Goal: Information Seeking & Learning: Learn about a topic

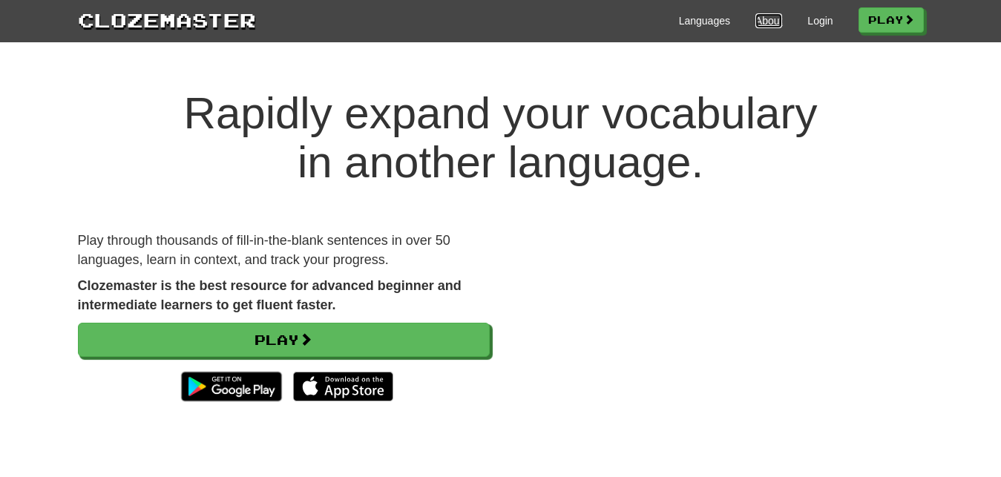
click at [763, 19] on link "About" at bounding box center [769, 20] width 27 height 15
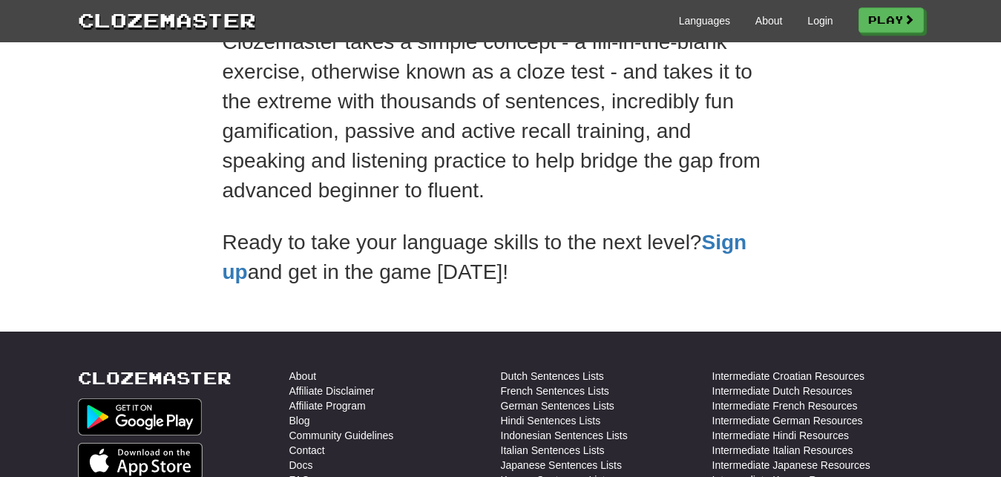
scroll to position [379, 0]
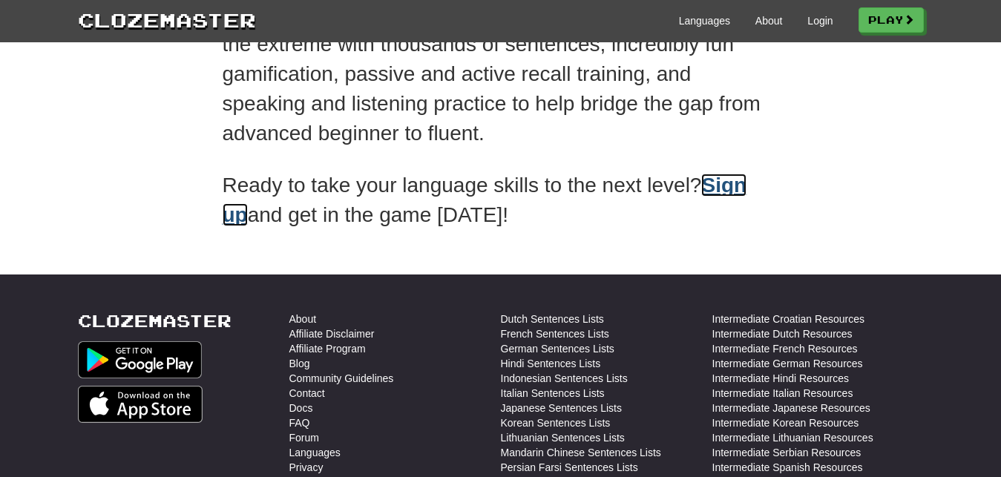
click at [226, 215] on link "Sign up" at bounding box center [485, 200] width 525 height 53
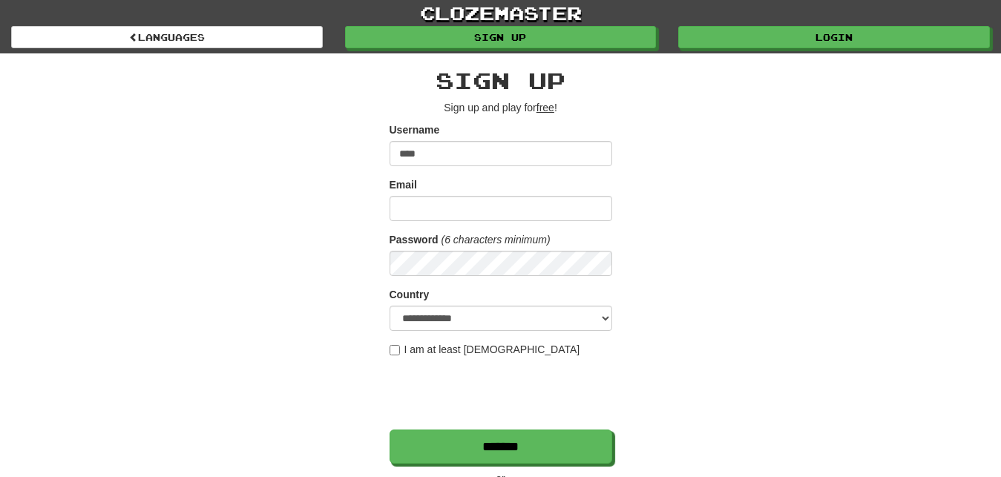
type input "****"
click at [487, 205] on input "Email" at bounding box center [501, 208] width 223 height 25
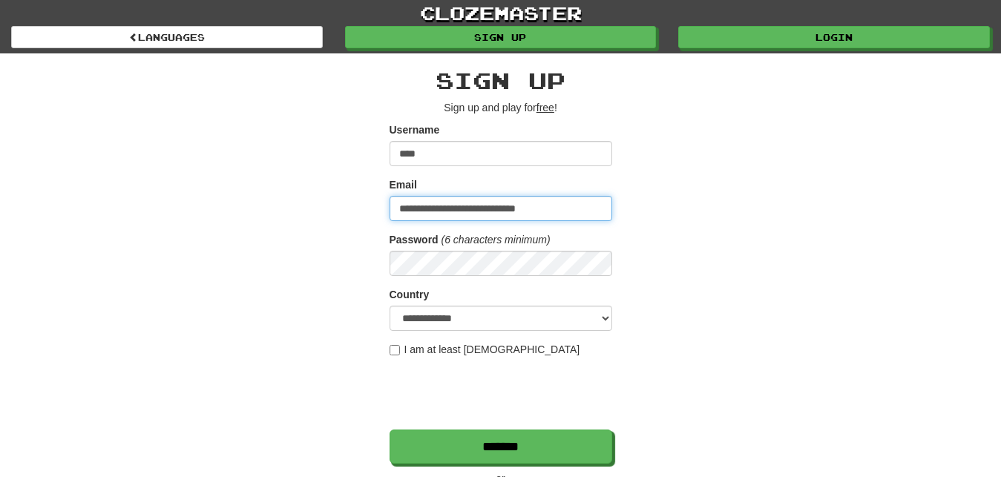
type input "**********"
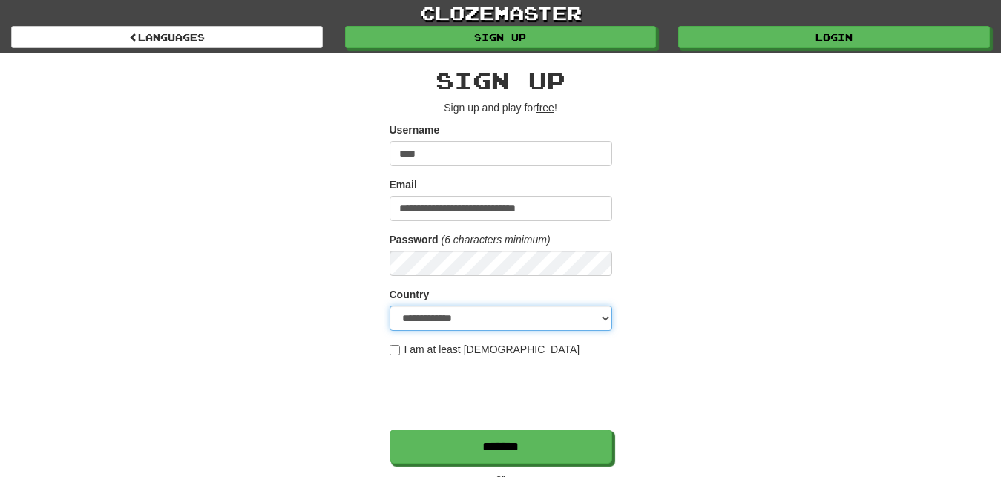
select select "**"
click option "**********" at bounding box center [0, 0] width 0 height 0
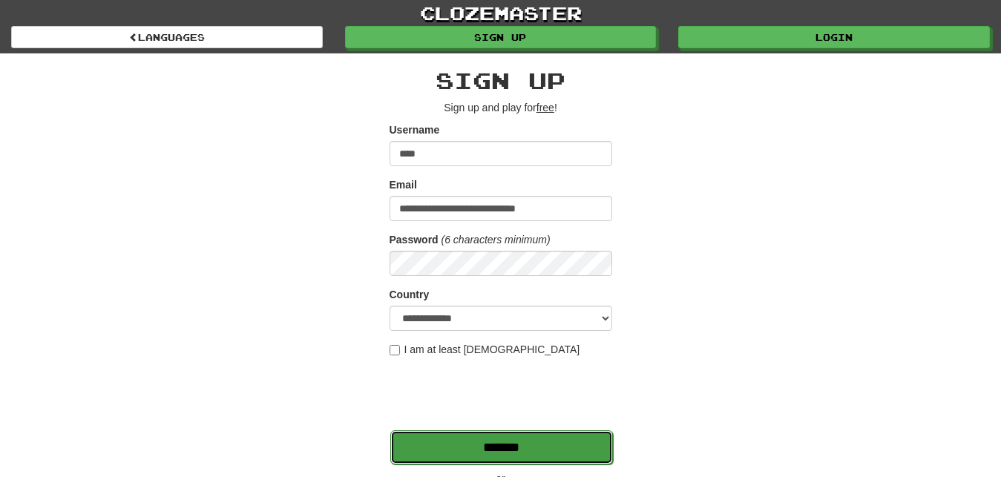
click at [468, 451] on input "*******" at bounding box center [501, 448] width 223 height 34
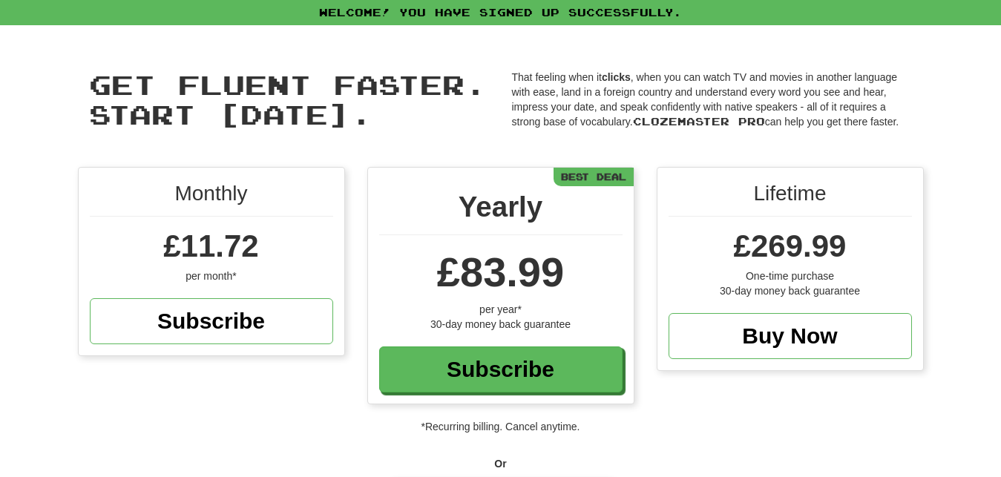
scroll to position [303, 0]
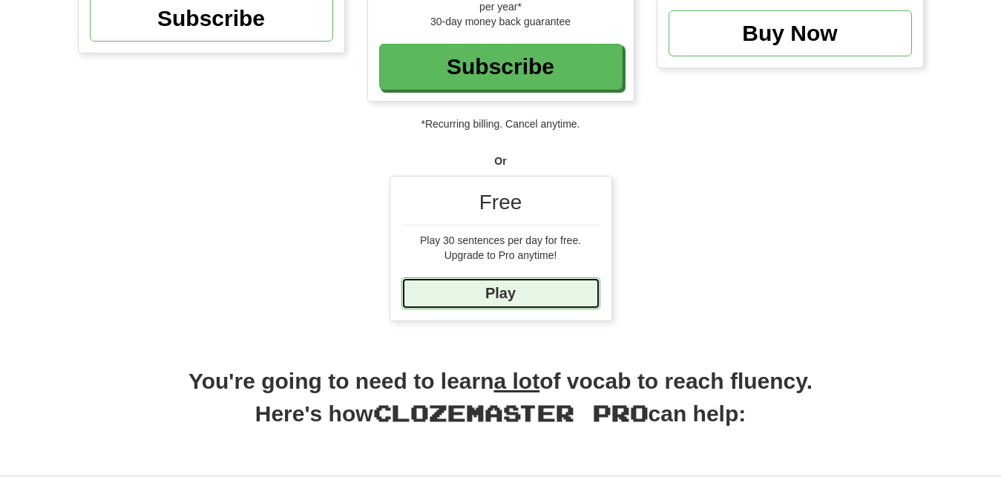
click at [523, 292] on link "Play" at bounding box center [501, 294] width 199 height 32
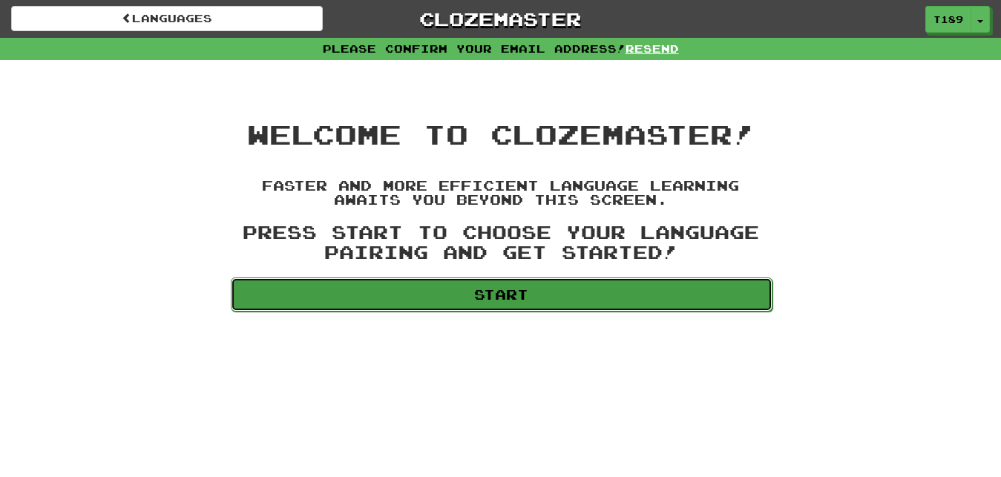
click at [399, 309] on link "Start" at bounding box center [502, 295] width 542 height 34
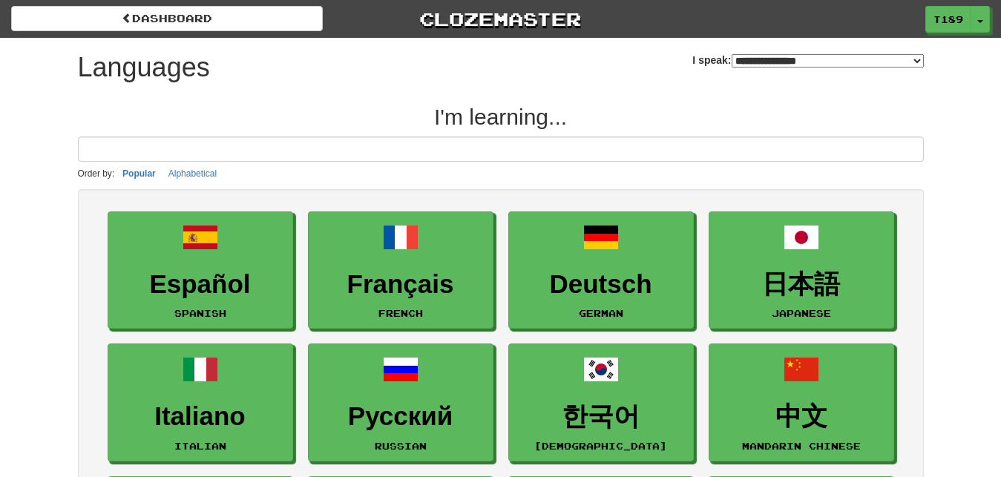
select select "*******"
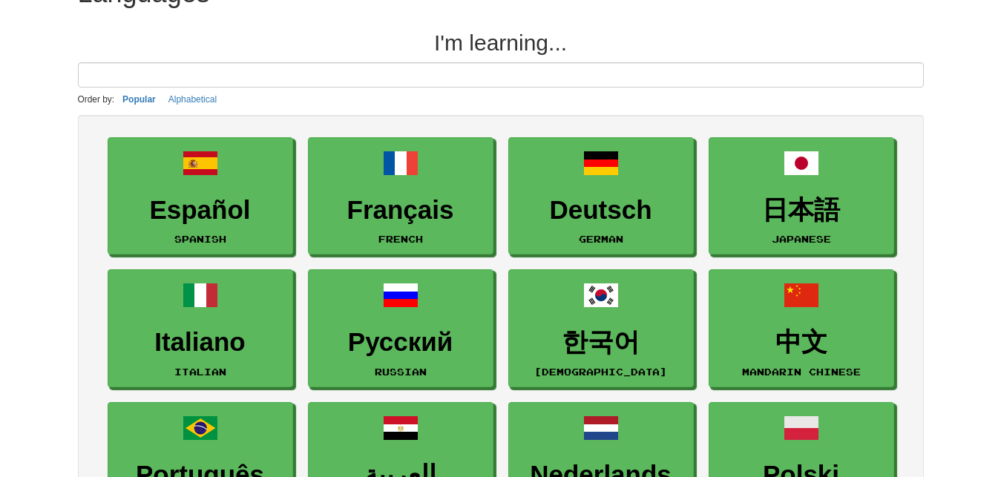
scroll to position [151, 0]
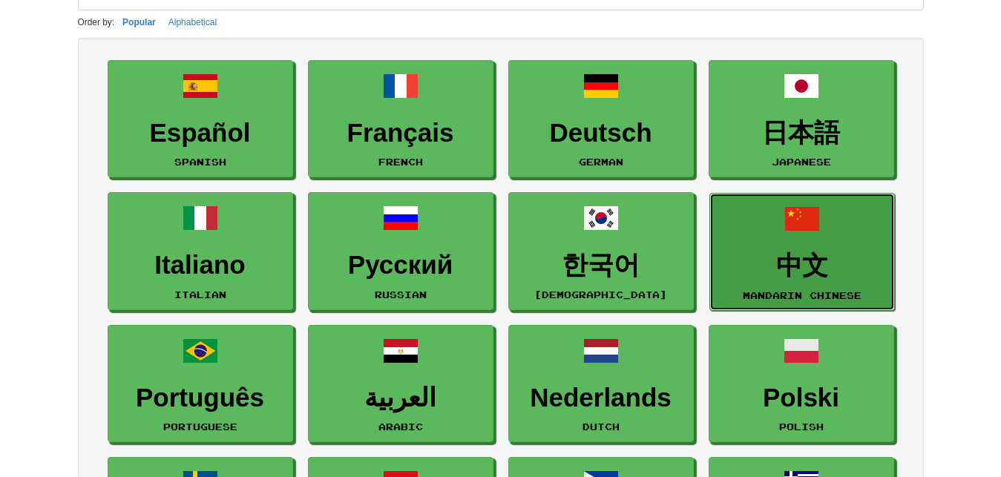
click at [802, 257] on h3 "中文" at bounding box center [802, 266] width 169 height 29
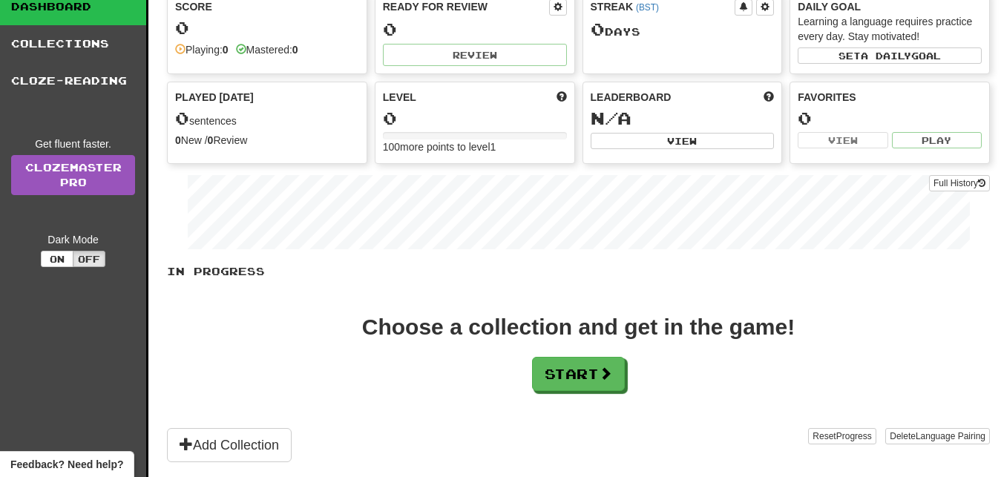
scroll to position [76, 0]
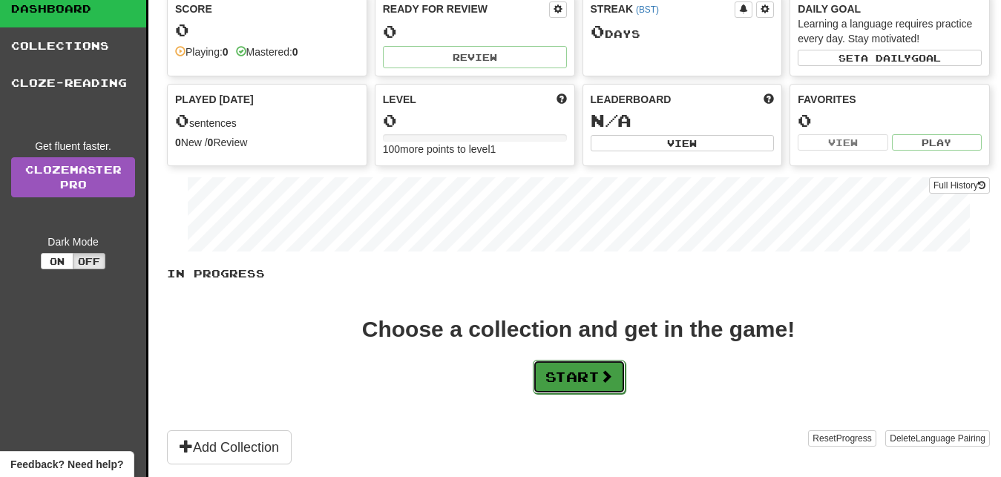
click at [564, 378] on button "Start" at bounding box center [579, 377] width 93 height 34
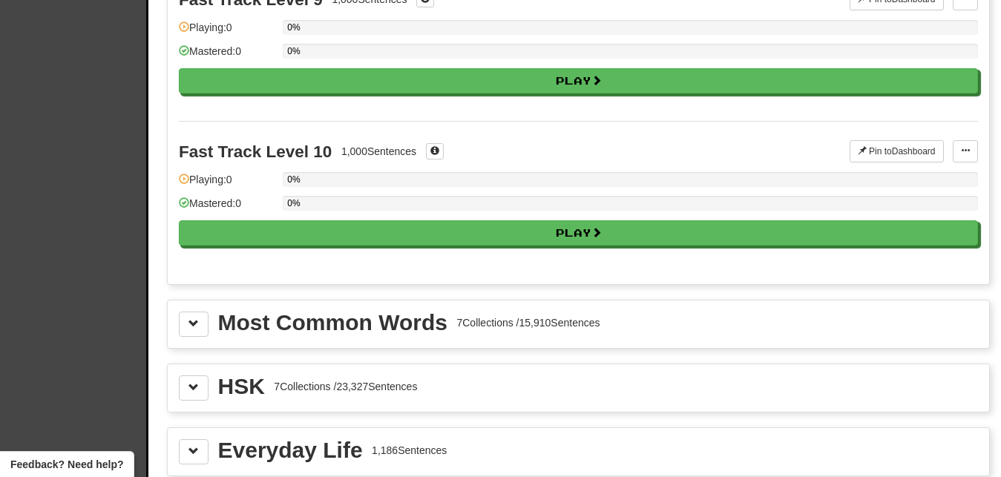
scroll to position [1439, 0]
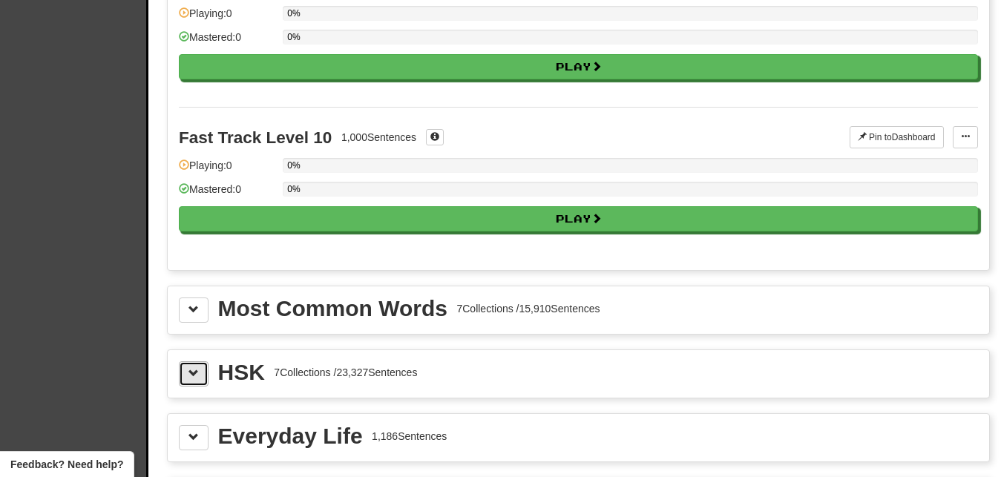
click at [196, 372] on span at bounding box center [194, 373] width 10 height 10
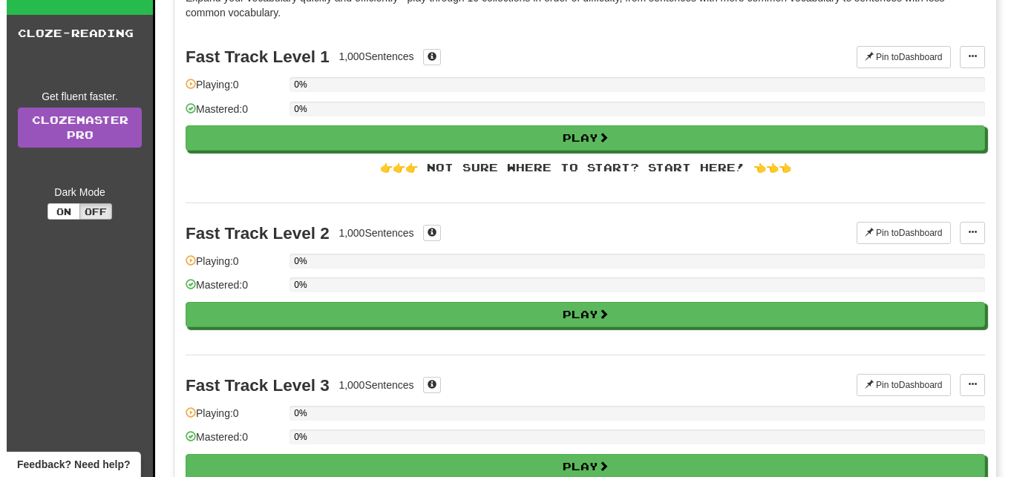
scroll to position [0, 0]
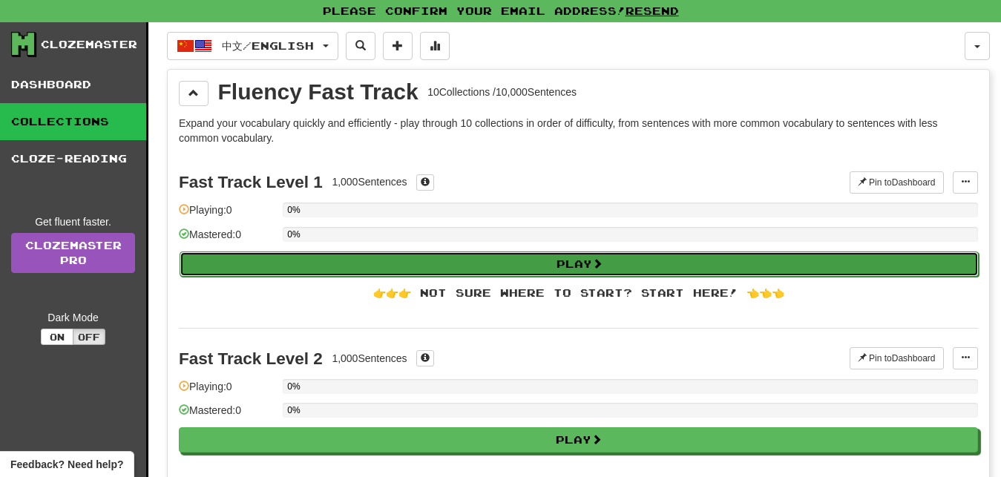
click at [533, 262] on button "Play" at bounding box center [579, 264] width 799 height 25
select select "**"
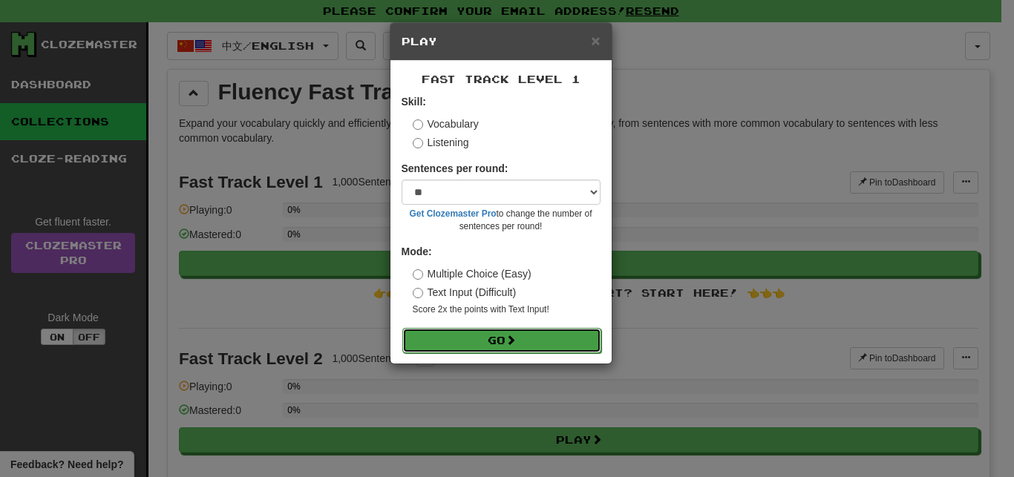
click at [487, 342] on button "Go" at bounding box center [501, 340] width 199 height 25
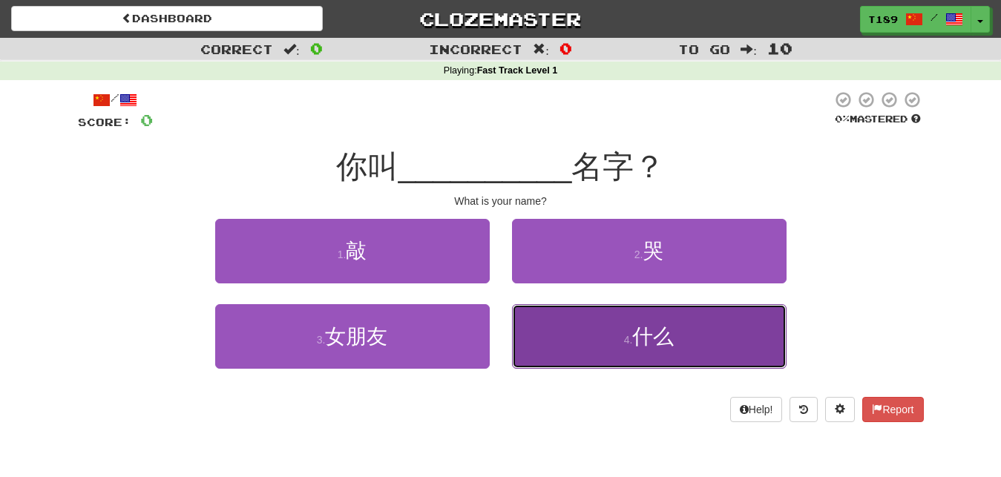
click at [626, 341] on small "4 ." at bounding box center [628, 340] width 9 height 12
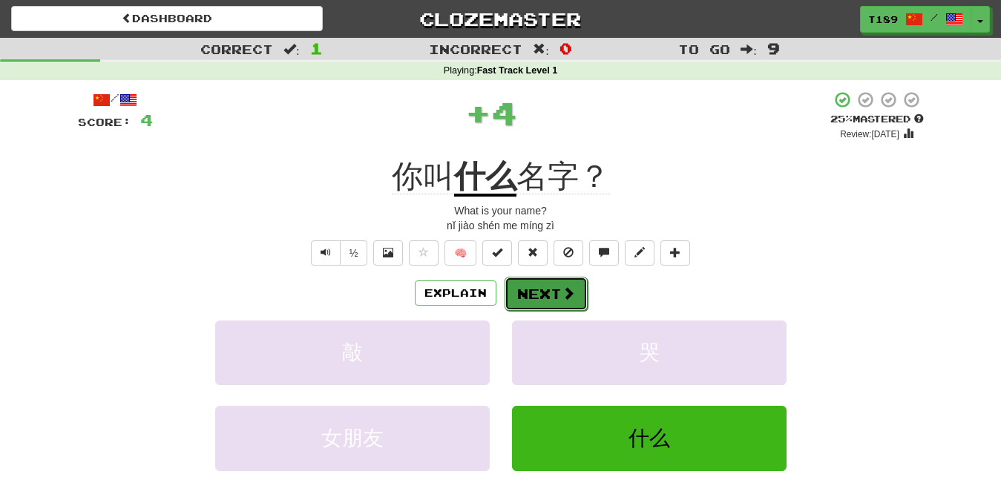
click at [537, 304] on button "Next" at bounding box center [546, 294] width 83 height 34
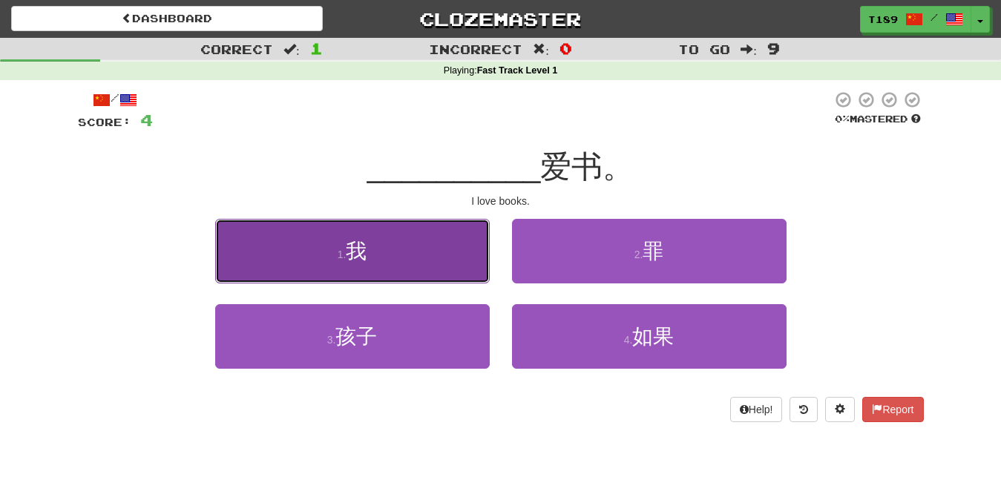
click at [398, 238] on button "1 . 我" at bounding box center [352, 251] width 275 height 65
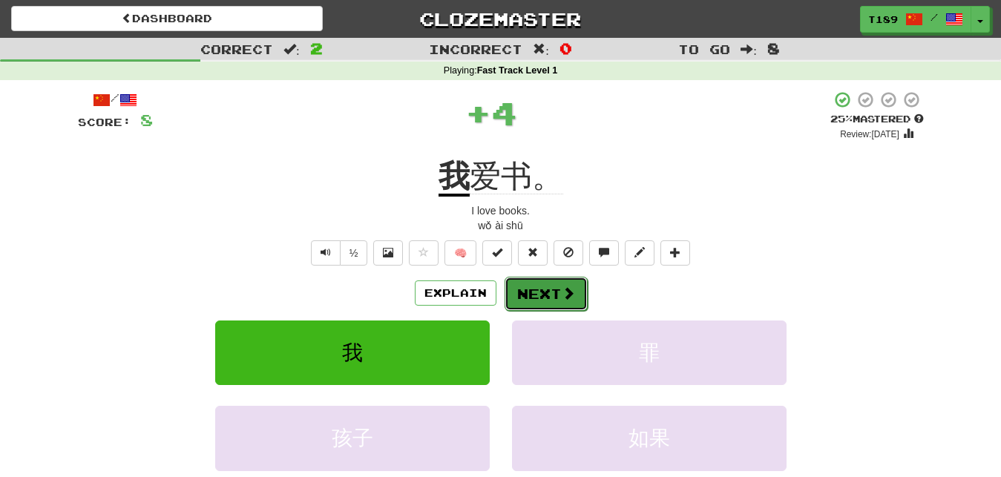
click at [529, 299] on button "Next" at bounding box center [546, 294] width 83 height 34
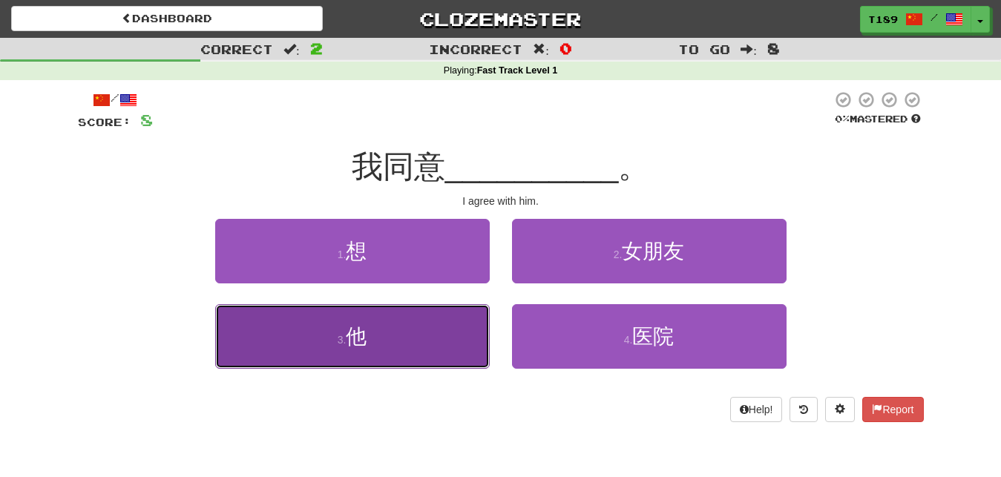
click at [337, 362] on button "3 . 他" at bounding box center [352, 336] width 275 height 65
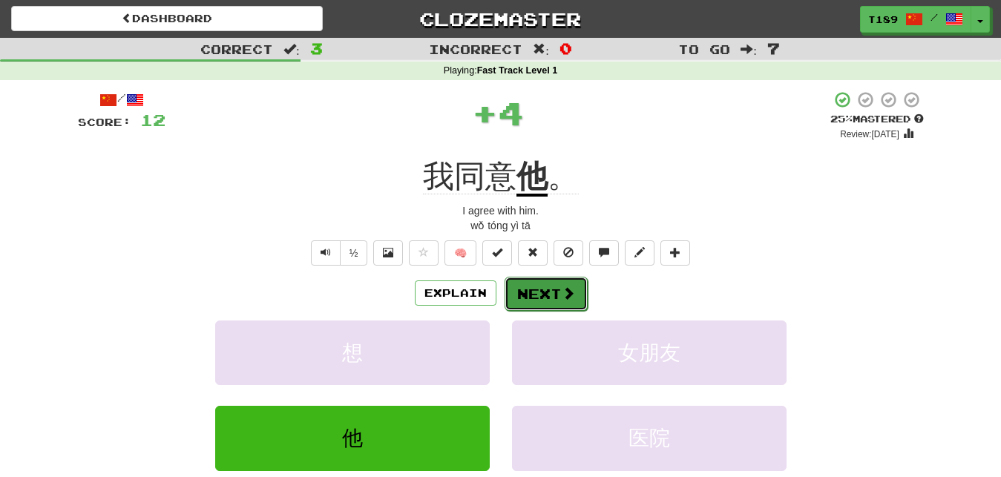
click at [571, 300] on span at bounding box center [568, 293] width 13 height 13
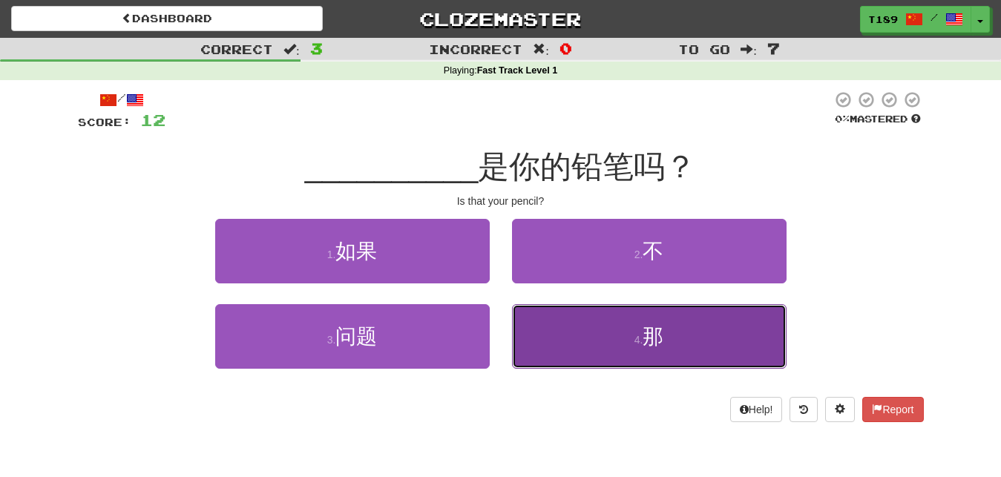
click at [649, 364] on button "4 . 那" at bounding box center [649, 336] width 275 height 65
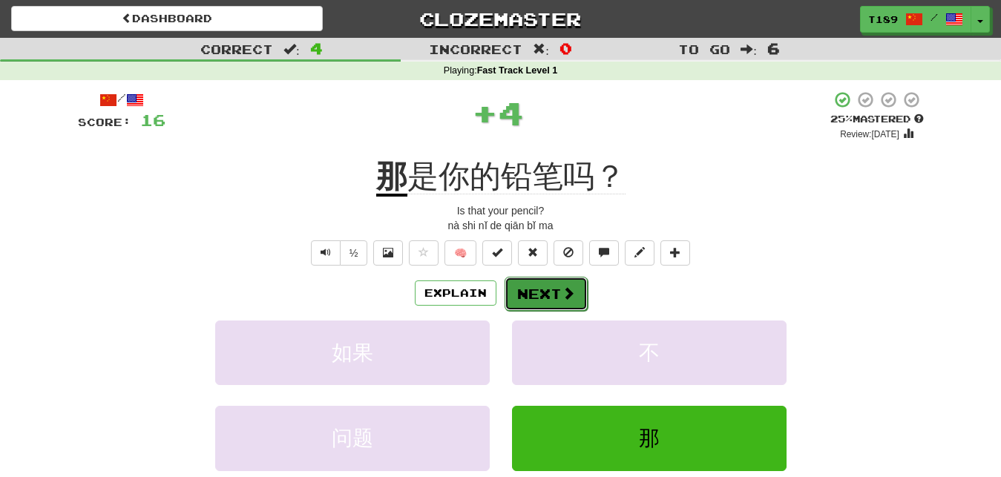
click at [558, 293] on button "Next" at bounding box center [546, 294] width 83 height 34
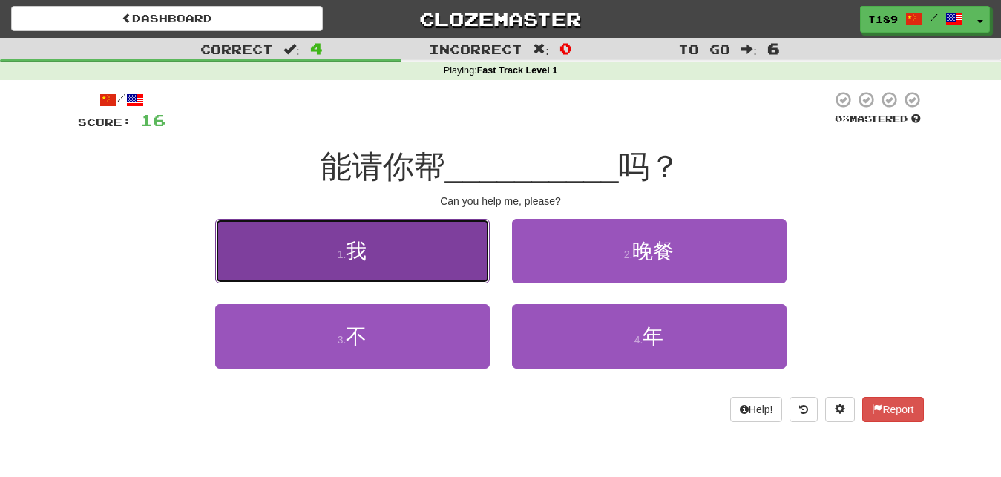
click at [373, 281] on button "1 . 我" at bounding box center [352, 251] width 275 height 65
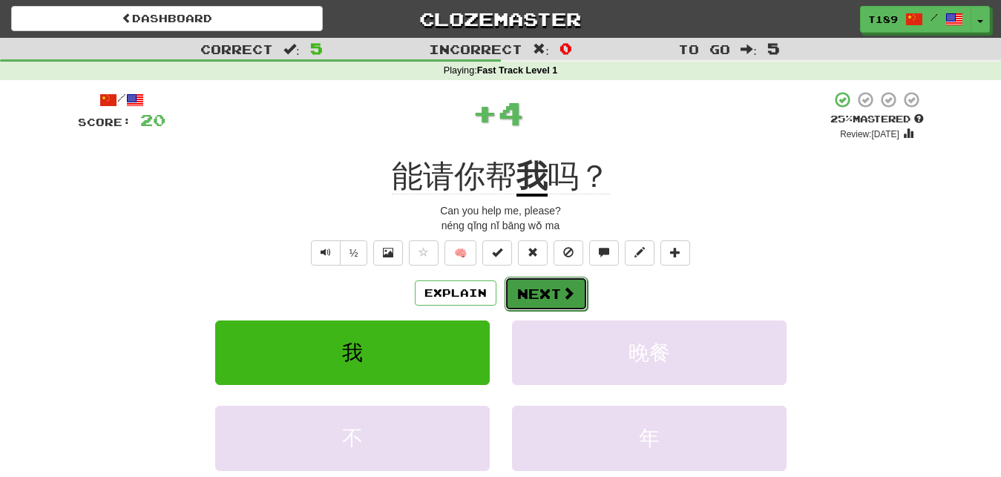
click at [573, 305] on button "Next" at bounding box center [546, 294] width 83 height 34
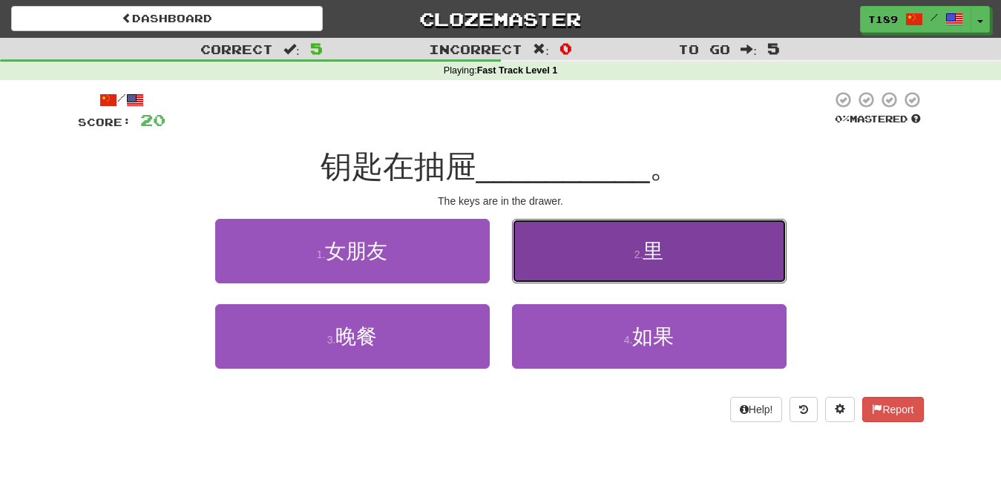
click at [646, 271] on button "2 . 里" at bounding box center [649, 251] width 275 height 65
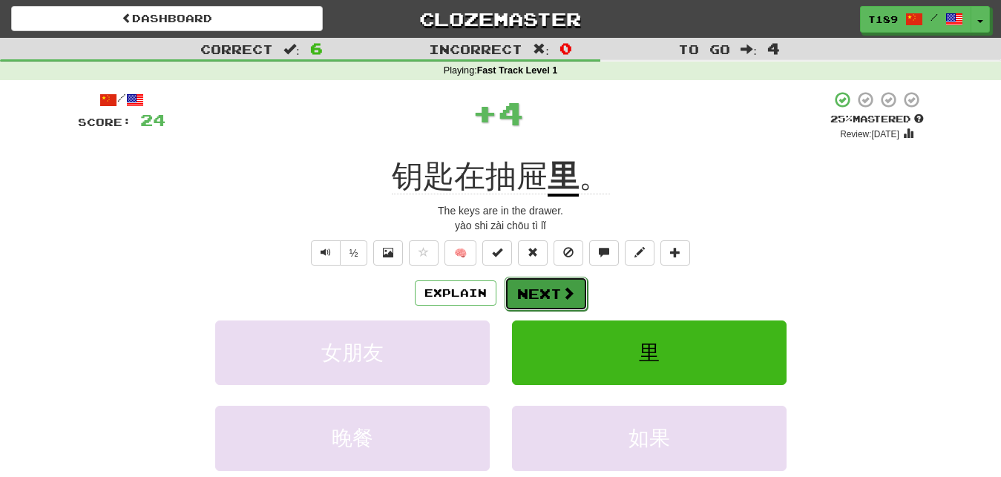
click at [556, 293] on button "Next" at bounding box center [546, 294] width 83 height 34
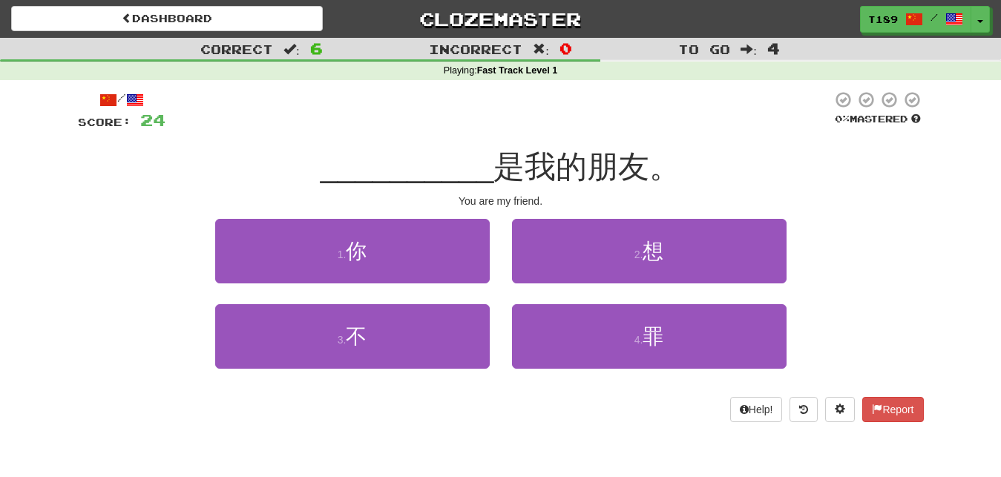
click at [356, 286] on div "1 . 你" at bounding box center [352, 261] width 297 height 85
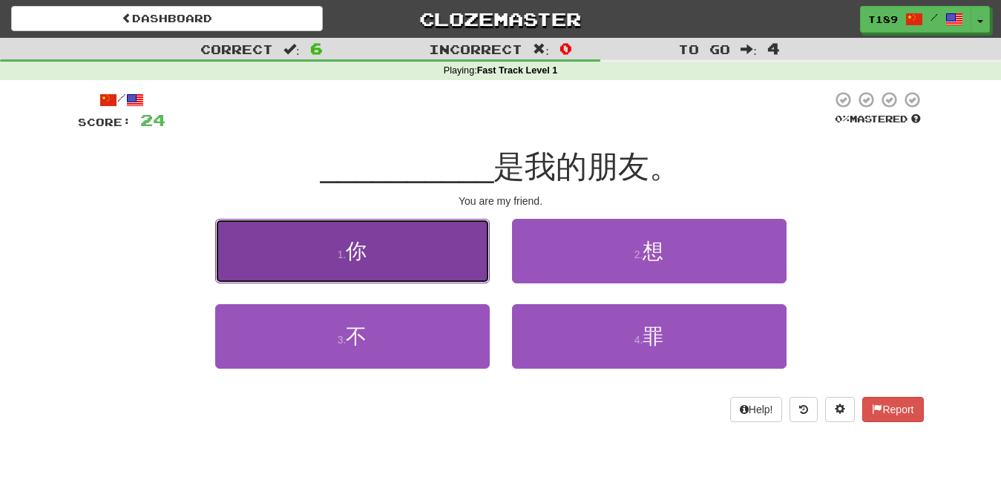
click at [389, 257] on button "1 . 你" at bounding box center [352, 251] width 275 height 65
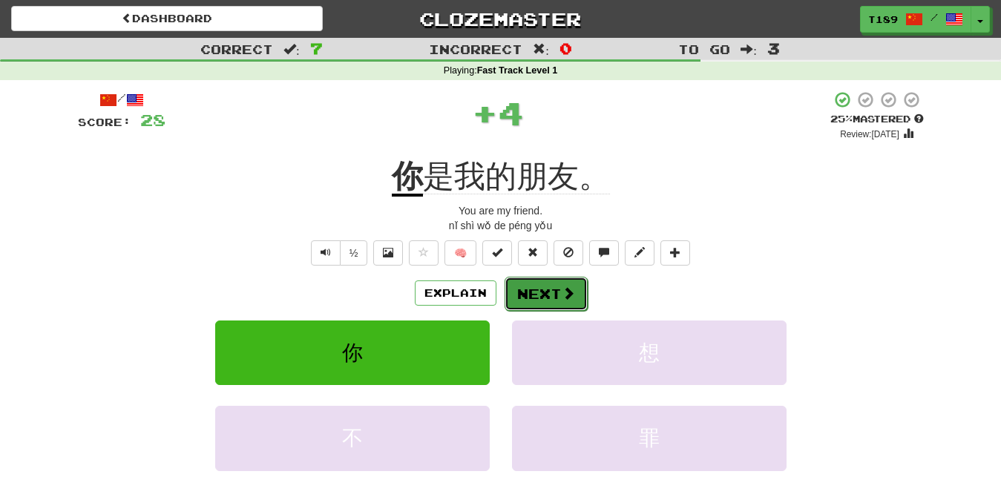
click at [557, 281] on button "Next" at bounding box center [546, 294] width 83 height 34
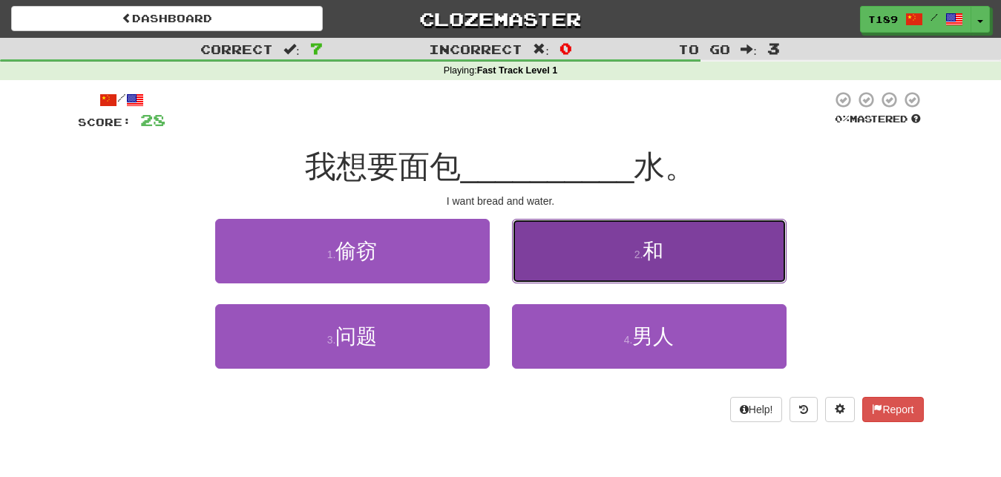
click at [591, 258] on button "2 . 和" at bounding box center [649, 251] width 275 height 65
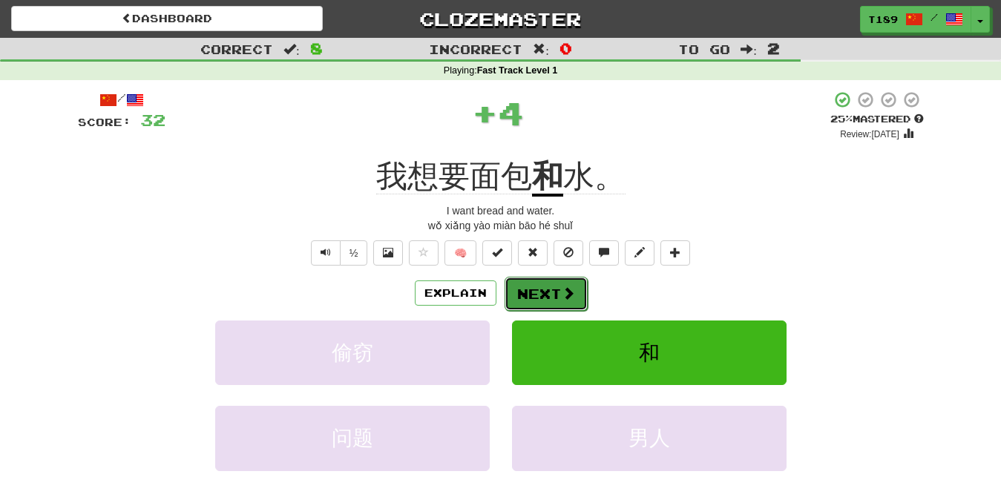
click at [553, 307] on button "Next" at bounding box center [546, 294] width 83 height 34
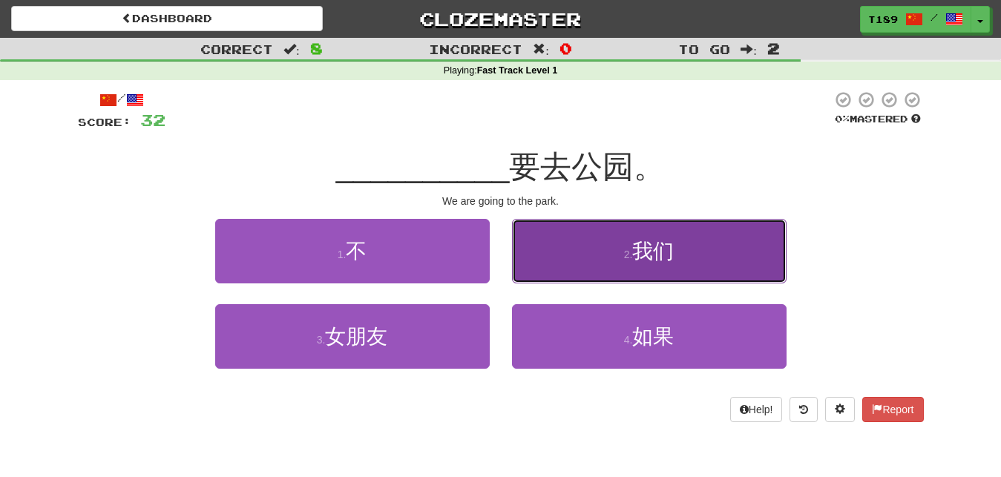
click at [589, 262] on button "2 . 我们" at bounding box center [649, 251] width 275 height 65
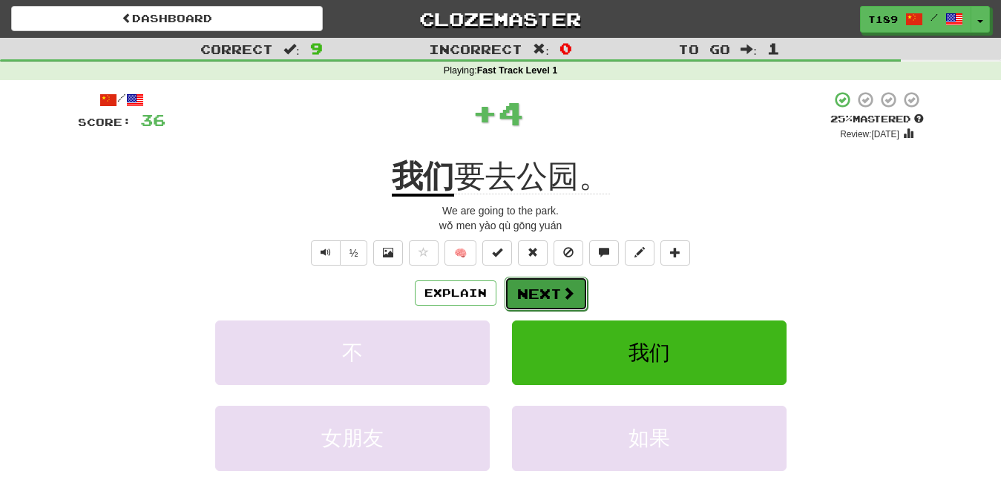
click at [566, 290] on span at bounding box center [568, 293] width 13 height 13
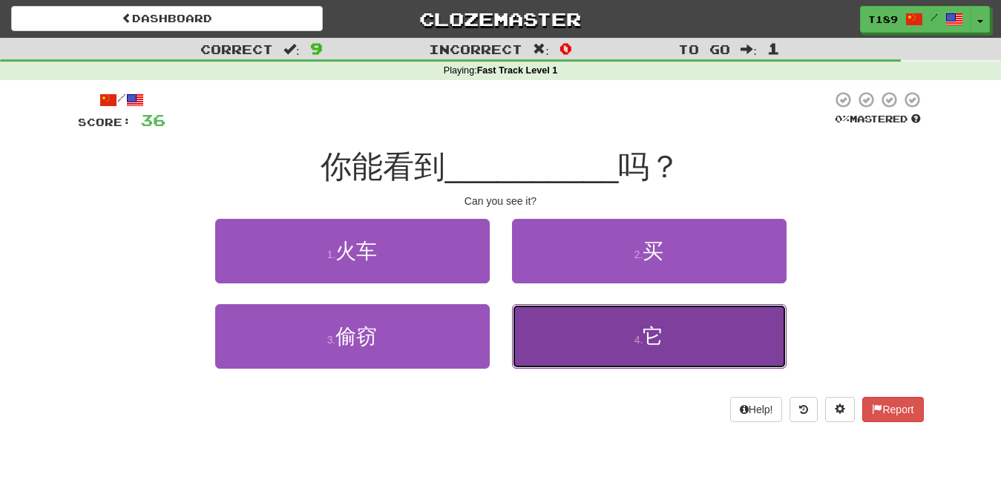
click at [542, 364] on button "4 . 它" at bounding box center [649, 336] width 275 height 65
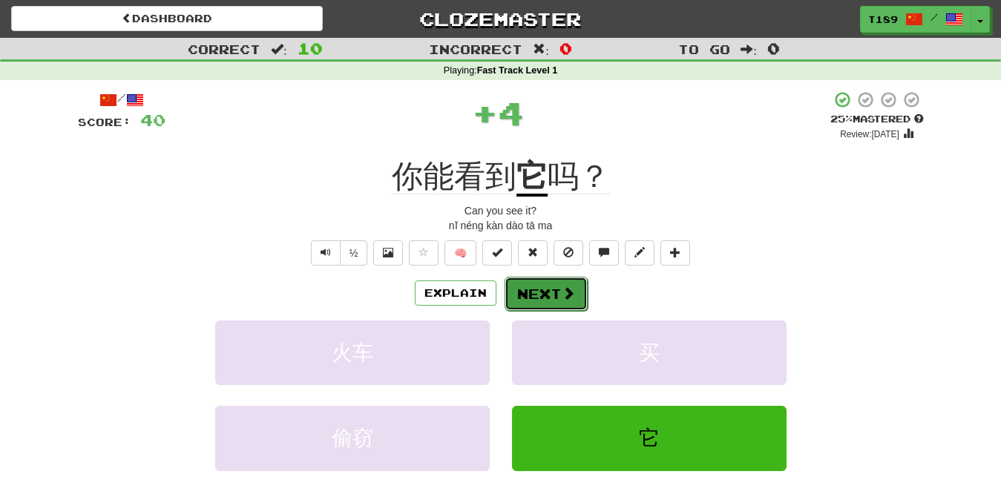
click at [540, 292] on button "Next" at bounding box center [546, 294] width 83 height 34
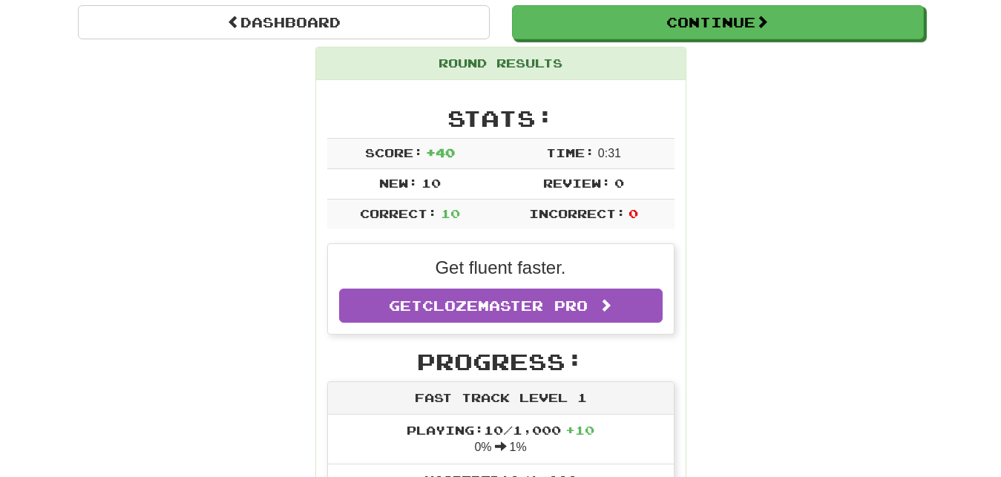
scroll to position [151, 0]
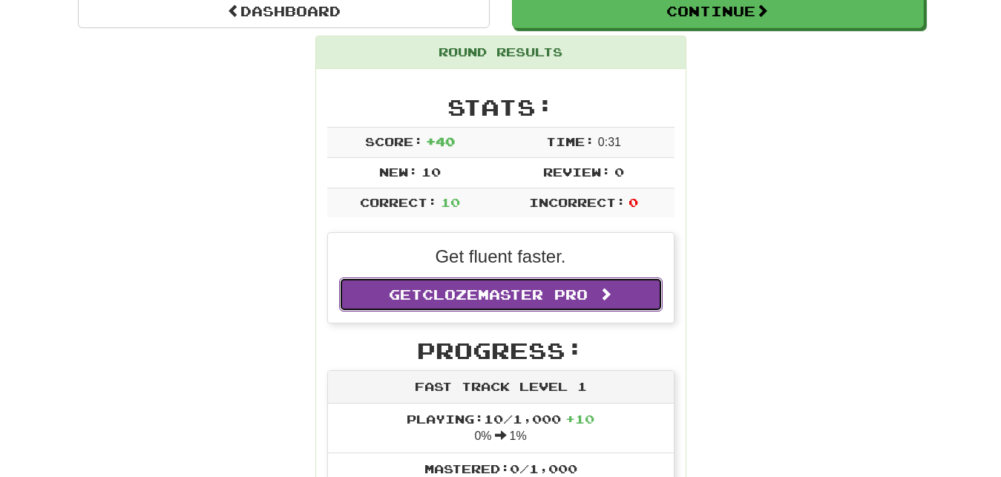
click at [443, 304] on link "Get Clozemaster Pro" at bounding box center [501, 295] width 324 height 34
